Goal: Task Accomplishment & Management: Manage account settings

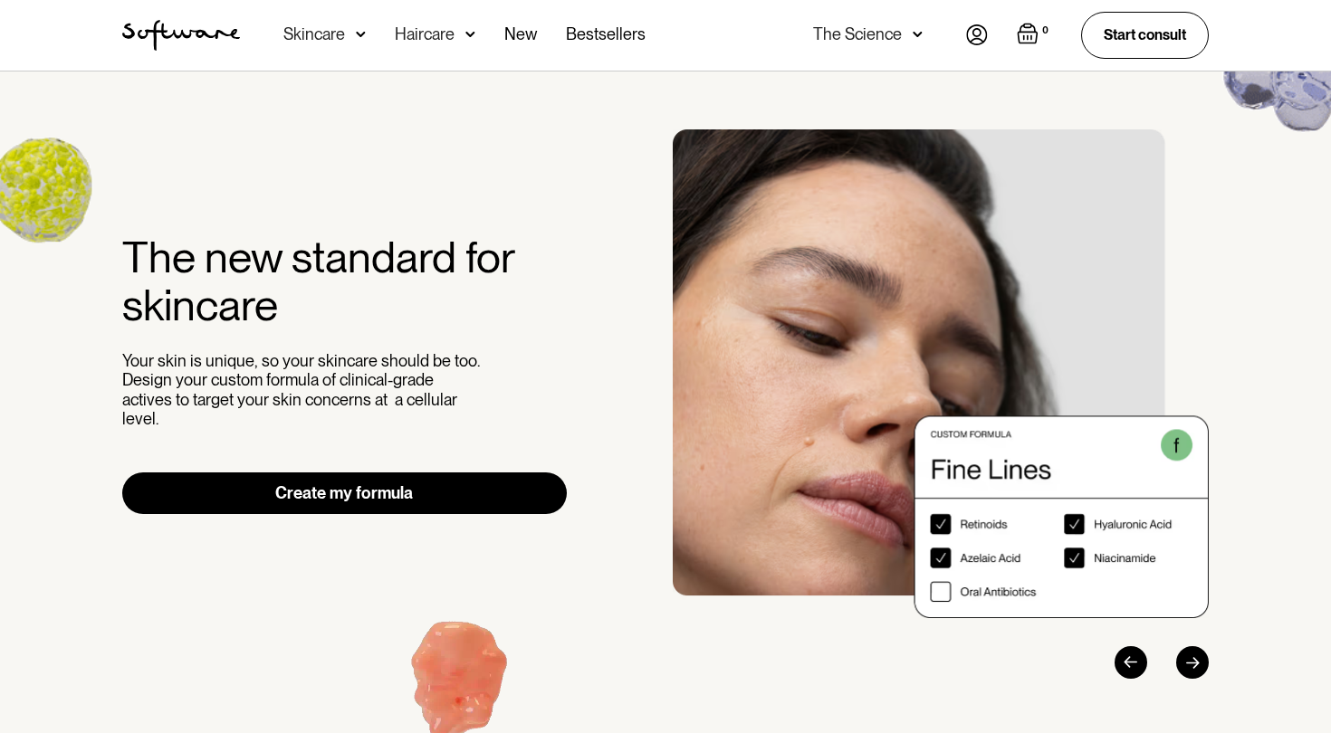
click at [966, 32] on img at bounding box center [977, 34] width 22 height 21
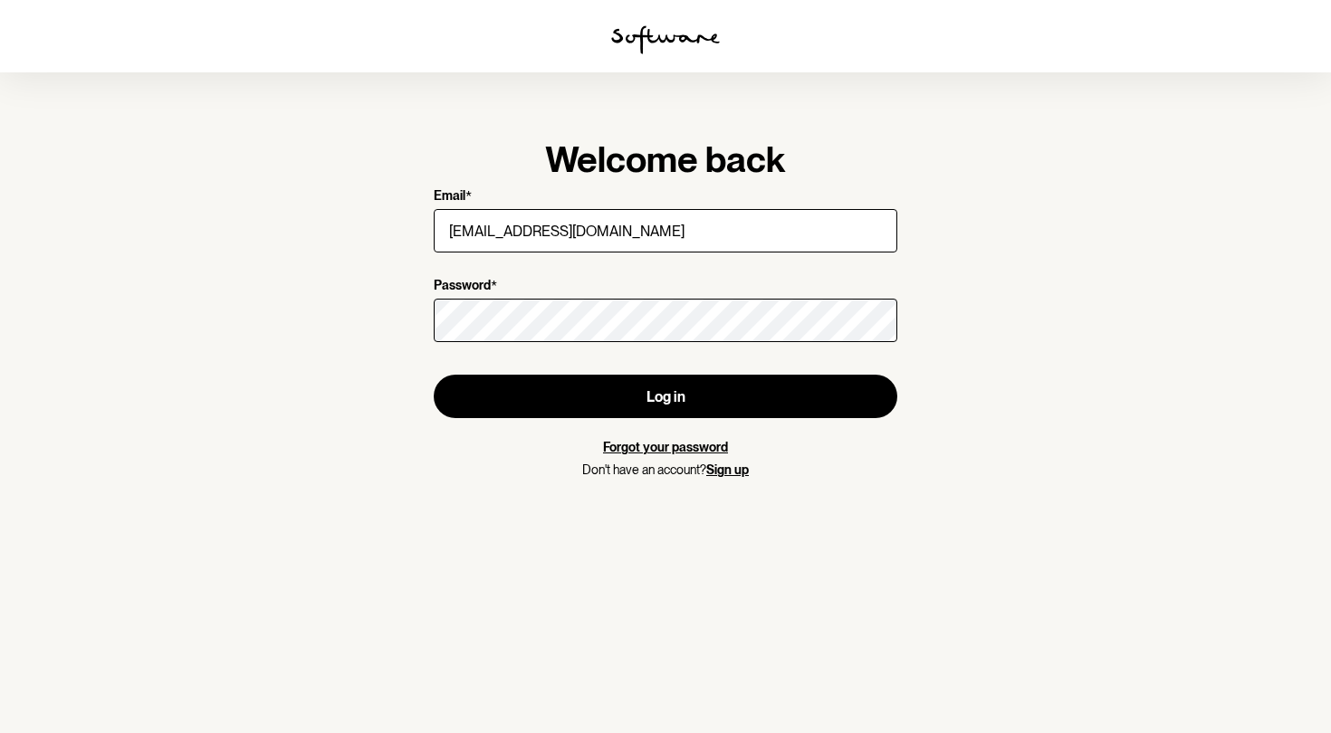
type input "[EMAIL_ADDRESS][DOMAIN_NAME]"
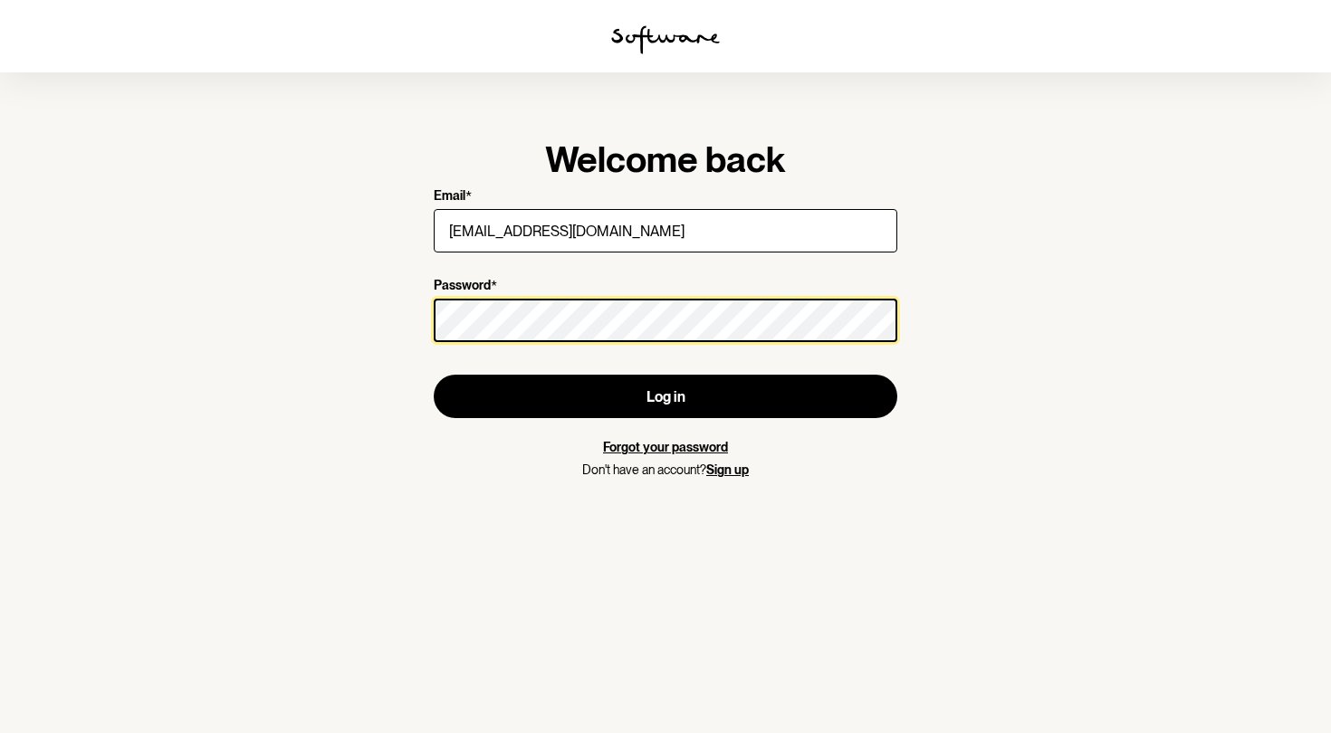
click at [665, 397] on button "Log in" at bounding box center [666, 396] width 464 height 43
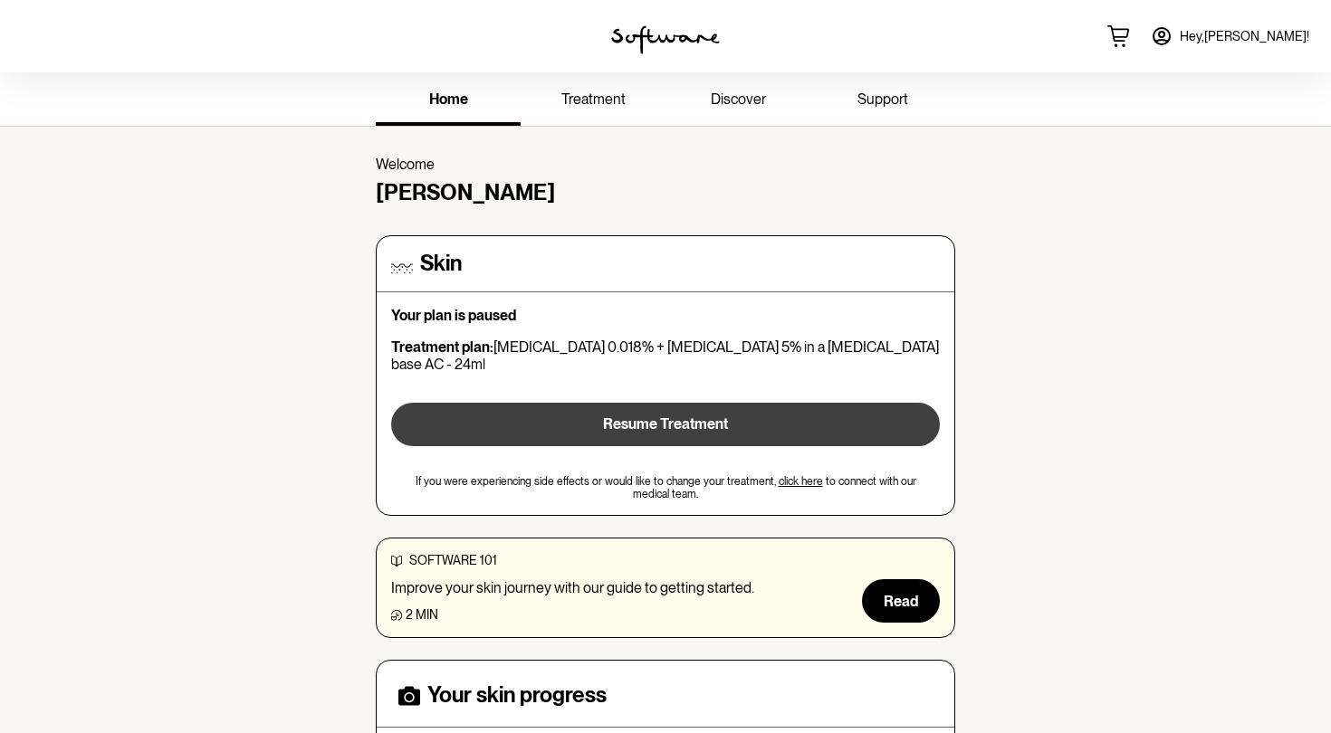
click at [617, 416] on span "Resume Treatment" at bounding box center [665, 424] width 125 height 17
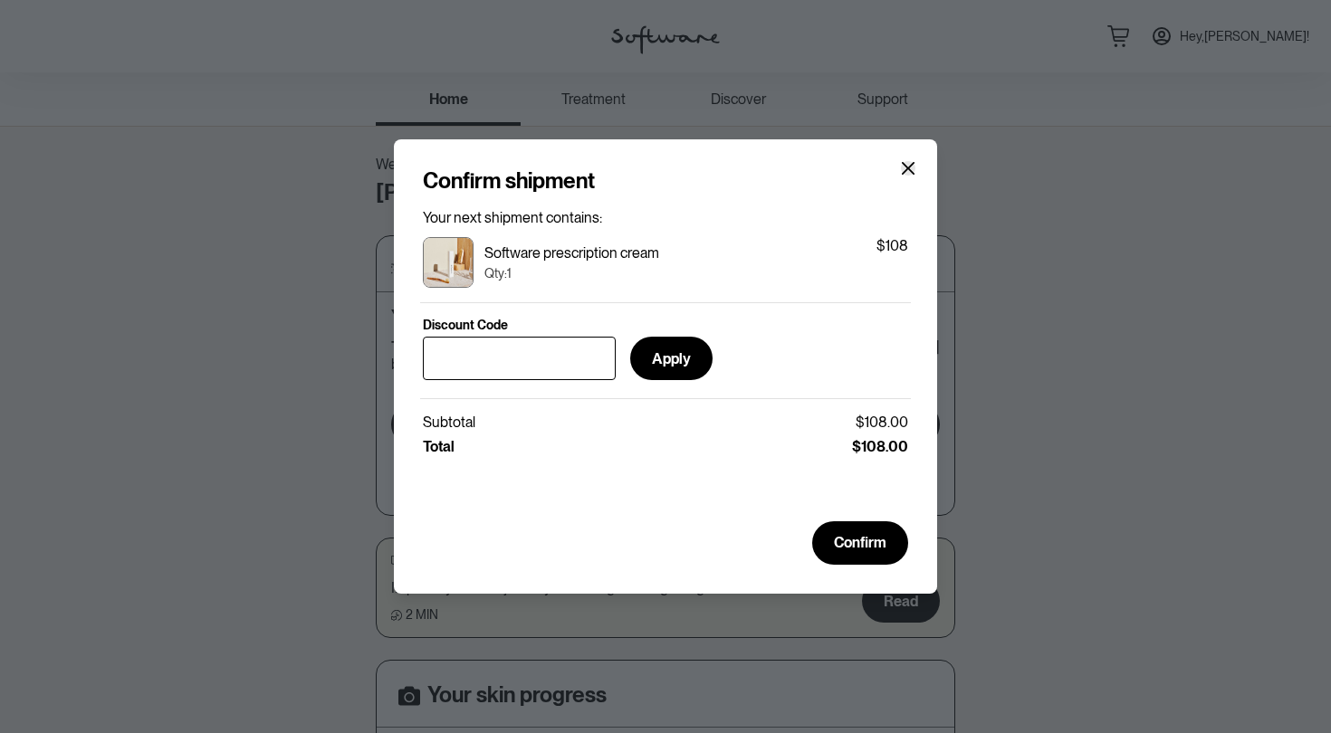
click at [914, 168] on icon "Close" at bounding box center [908, 168] width 14 height 14
